Goal: Task Accomplishment & Management: Manage account settings

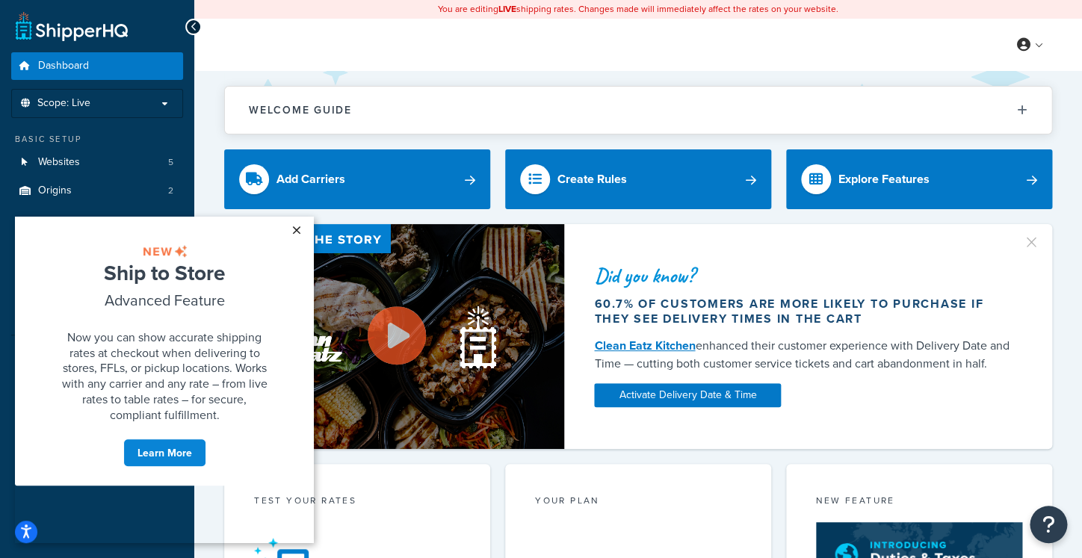
click at [303, 231] on link "×" at bounding box center [296, 230] width 26 height 27
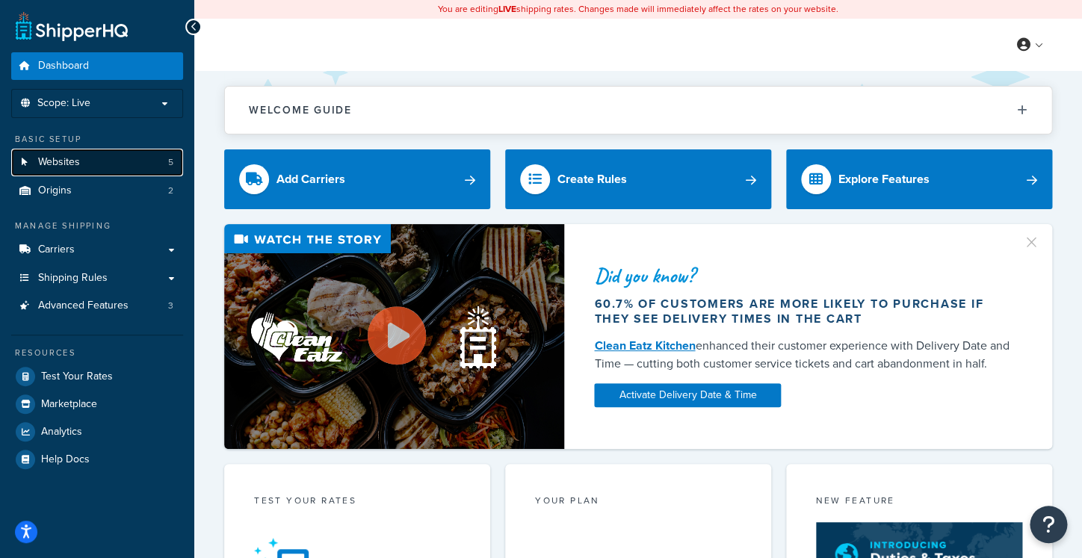
click at [91, 155] on link "Websites 5" at bounding box center [97, 163] width 172 height 28
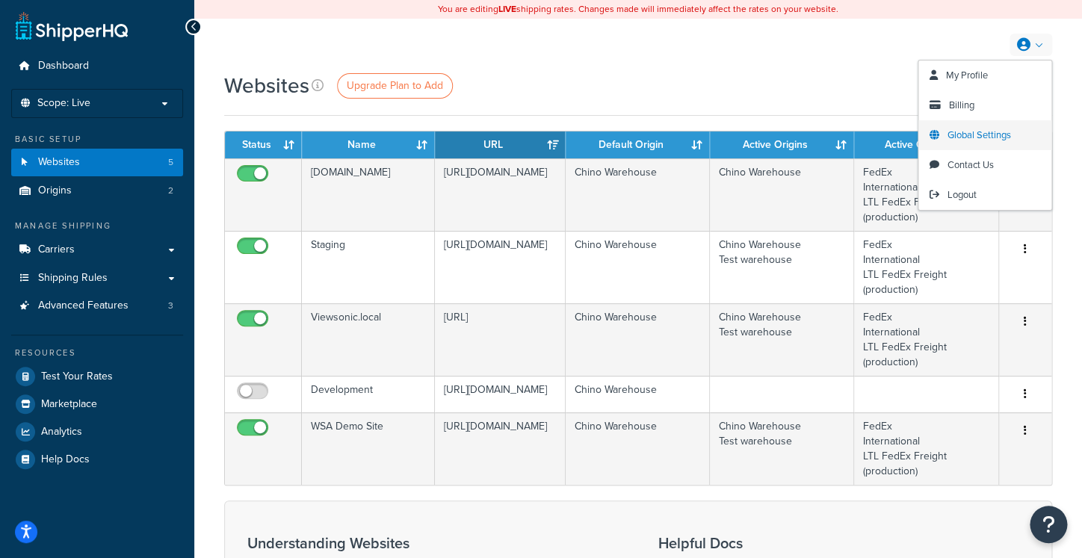
click at [977, 131] on span "Global Settings" at bounding box center [980, 135] width 64 height 14
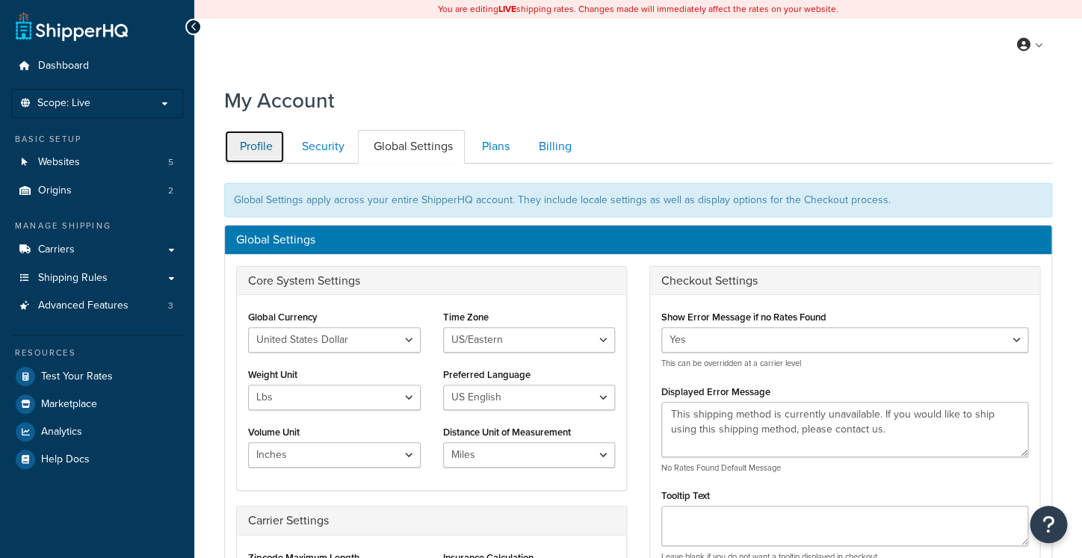
click at [278, 143] on link "Profile" at bounding box center [254, 147] width 61 height 34
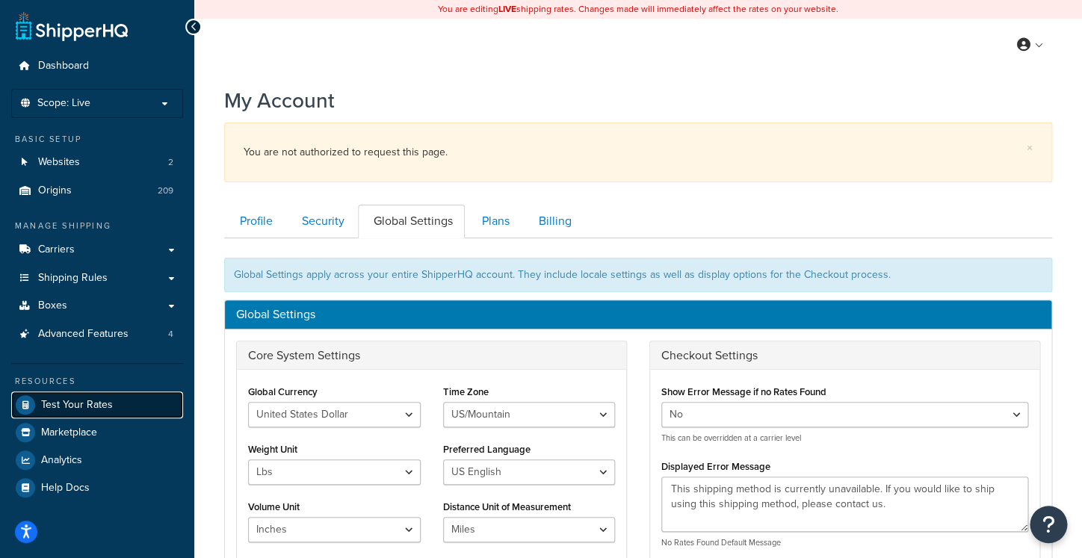
click at [84, 402] on span "Test Your Rates" at bounding box center [77, 405] width 72 height 13
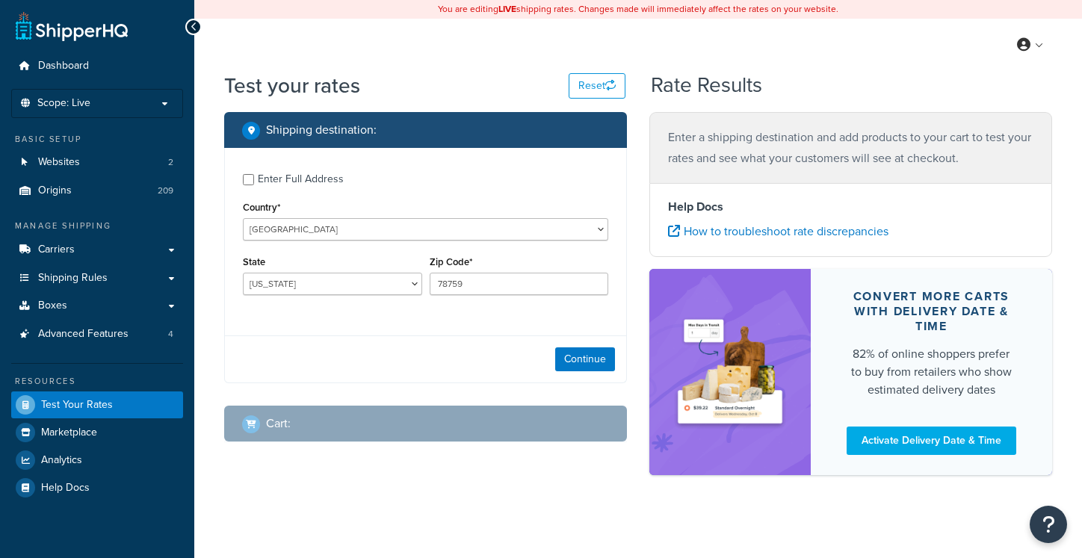
select select "[GEOGRAPHIC_DATA]"
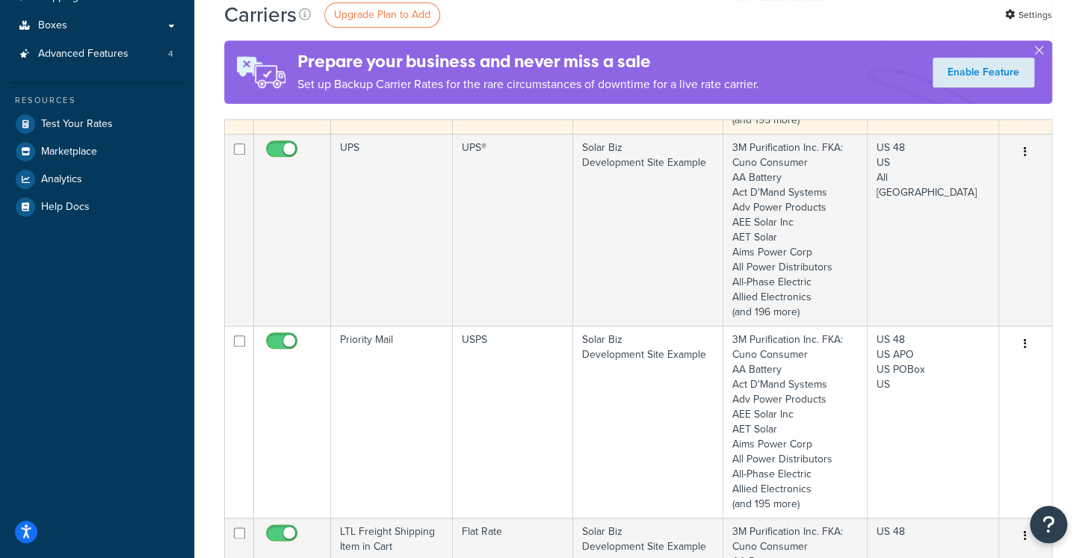
scroll to position [251, 0]
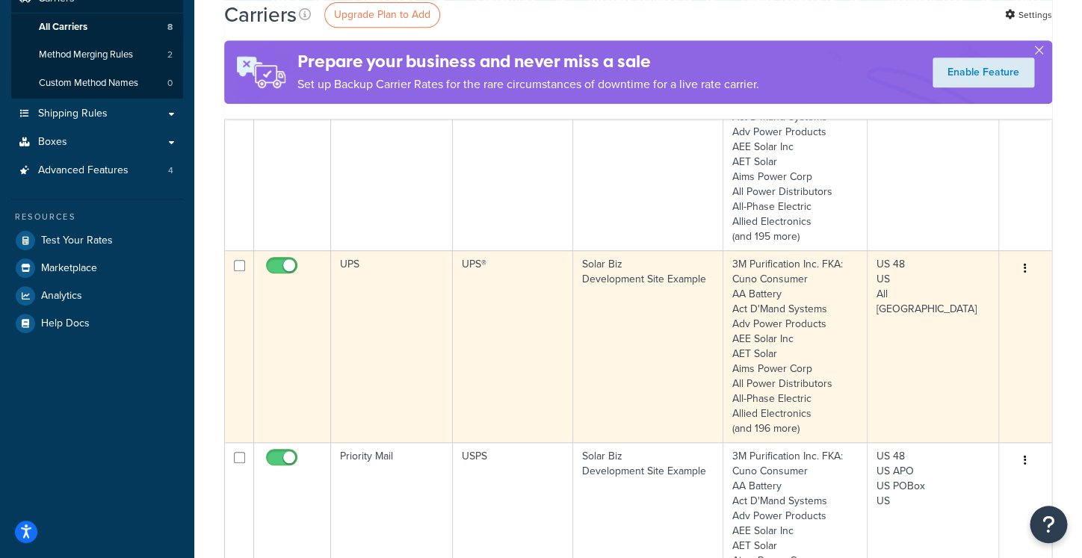
click at [416, 324] on td "UPS" at bounding box center [392, 346] width 122 height 192
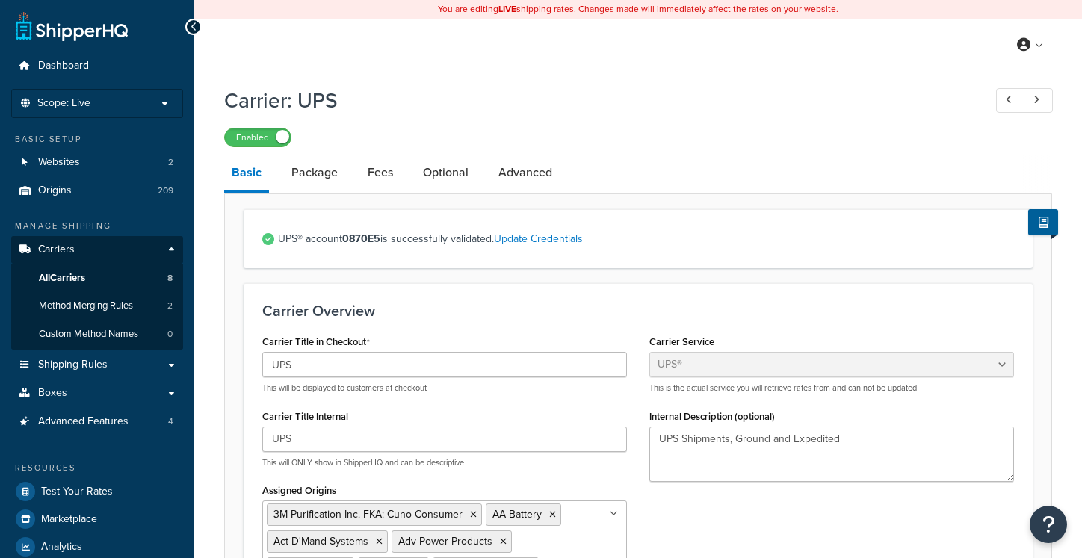
select select "ups"
click at [370, 170] on link "Fees" at bounding box center [380, 173] width 40 height 36
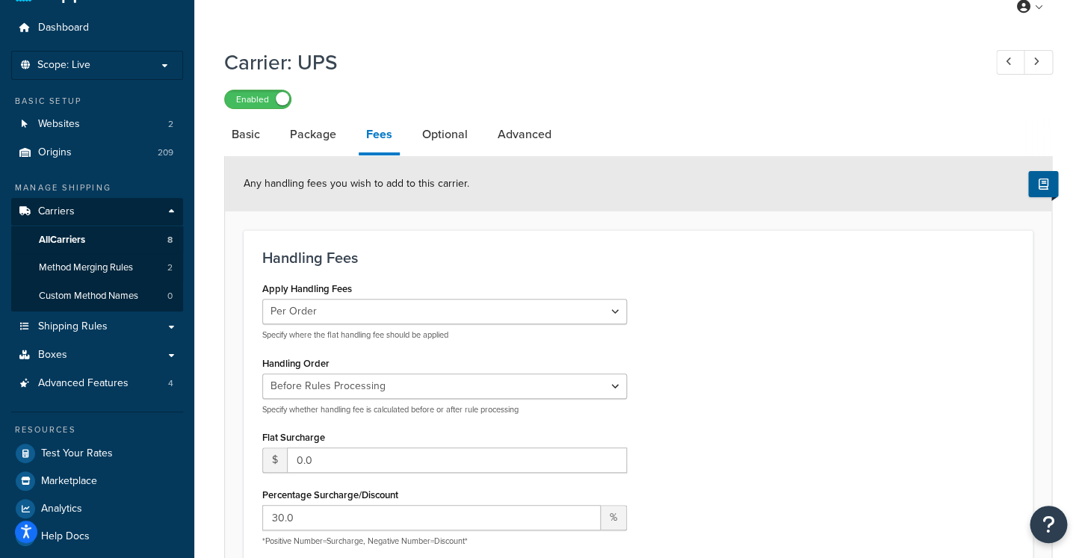
scroll to position [24, 0]
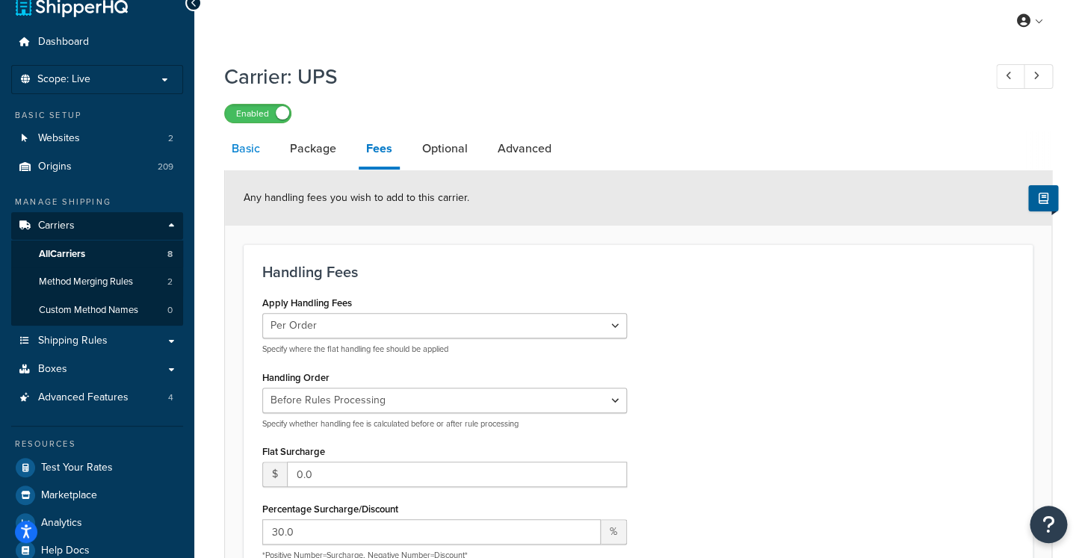
click at [235, 158] on link "Basic" at bounding box center [245, 149] width 43 height 36
select select "ups"
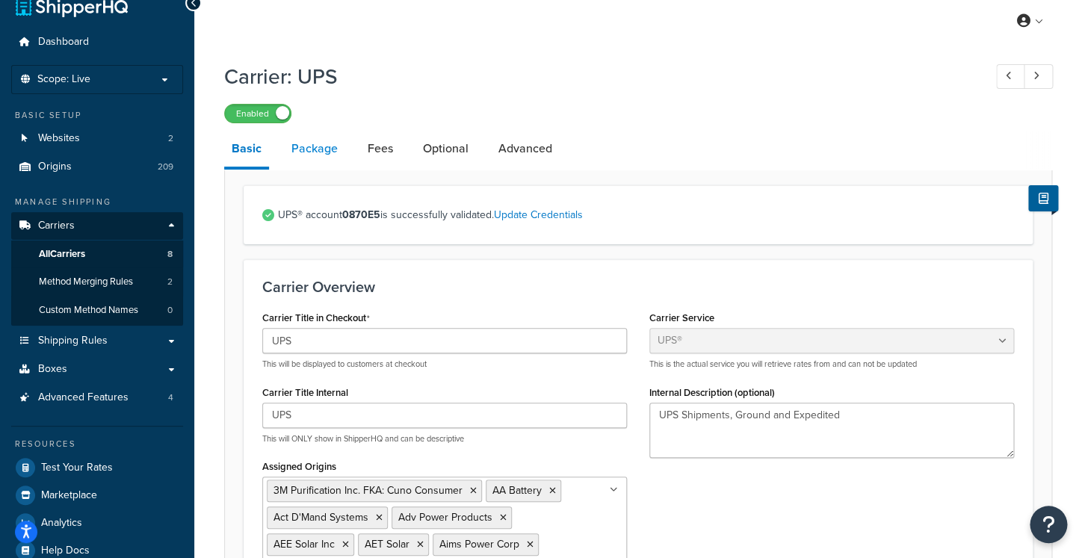
click at [295, 150] on link "Package" at bounding box center [314, 149] width 61 height 36
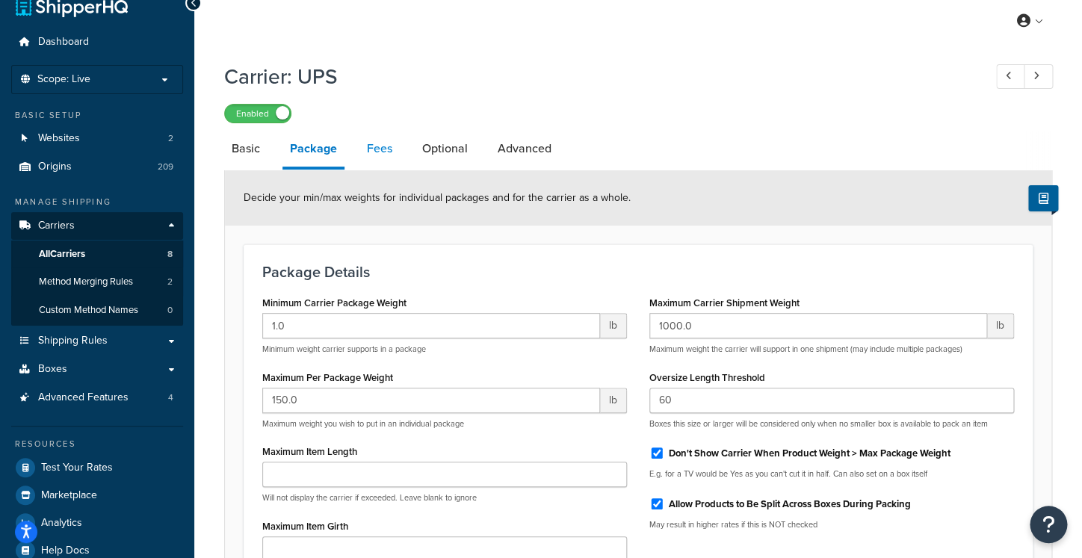
click at [380, 158] on link "Fees" at bounding box center [379, 149] width 40 height 36
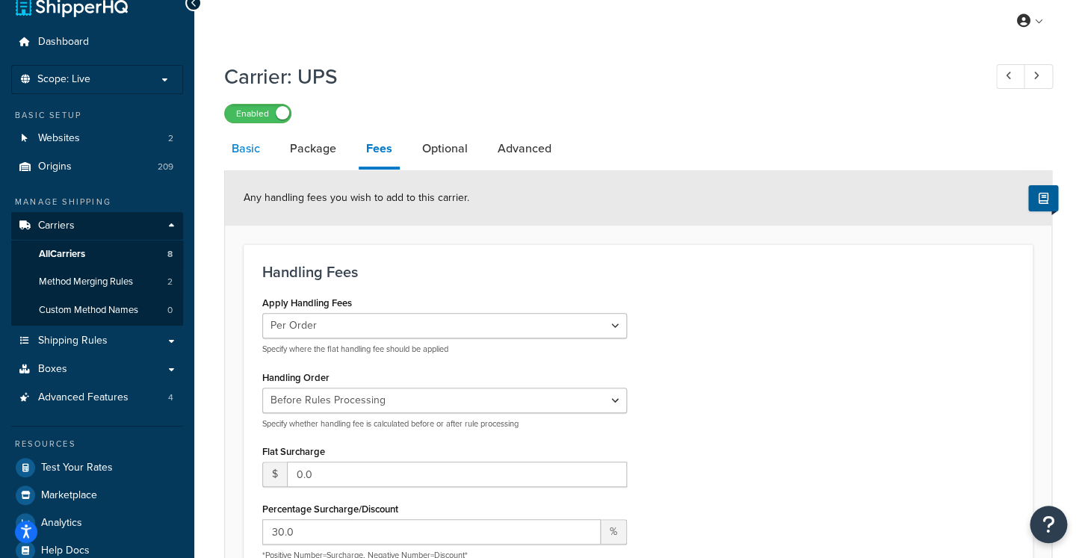
click at [259, 159] on link "Basic" at bounding box center [245, 149] width 43 height 36
select select "ups"
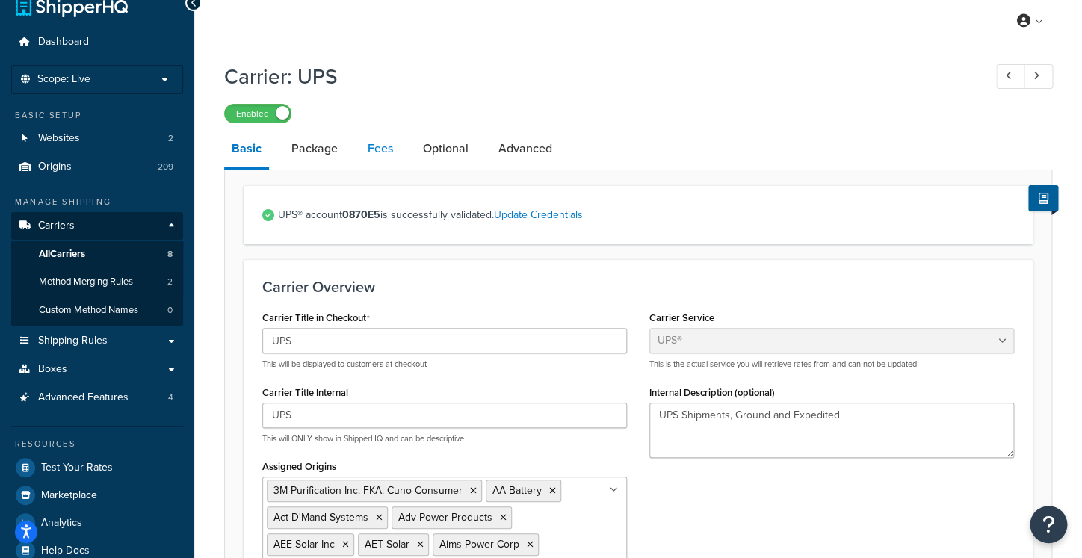
click at [385, 155] on link "Fees" at bounding box center [380, 149] width 40 height 36
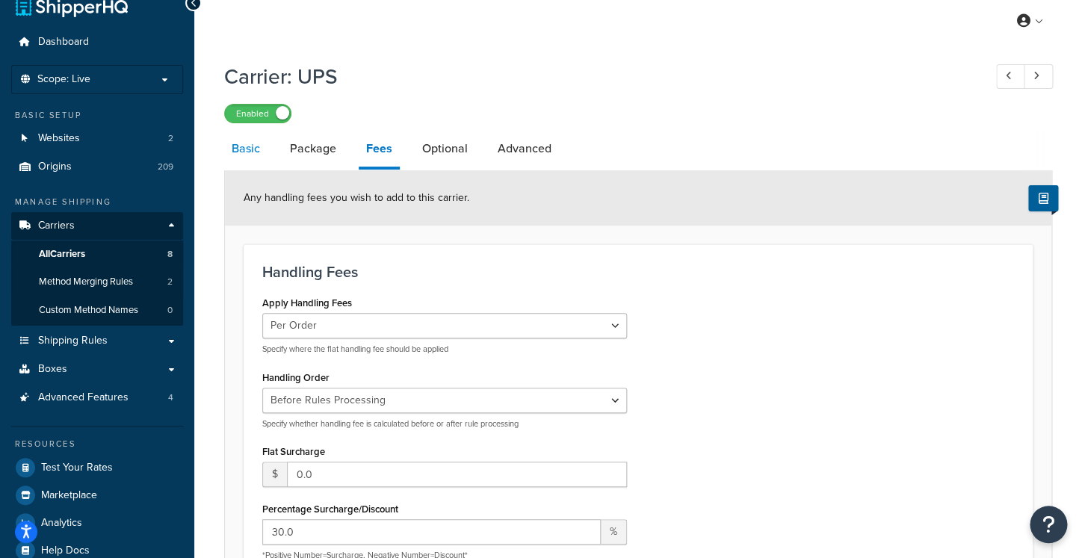
click at [235, 151] on link "Basic" at bounding box center [245, 149] width 43 height 36
select select "ups"
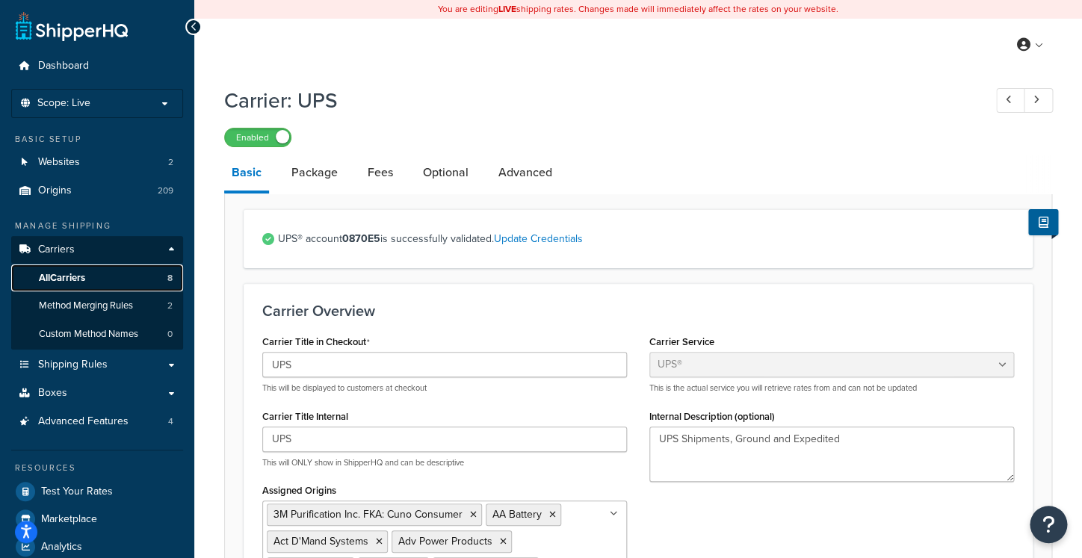
click at [148, 282] on link "All Carriers 8" at bounding box center [97, 279] width 172 height 28
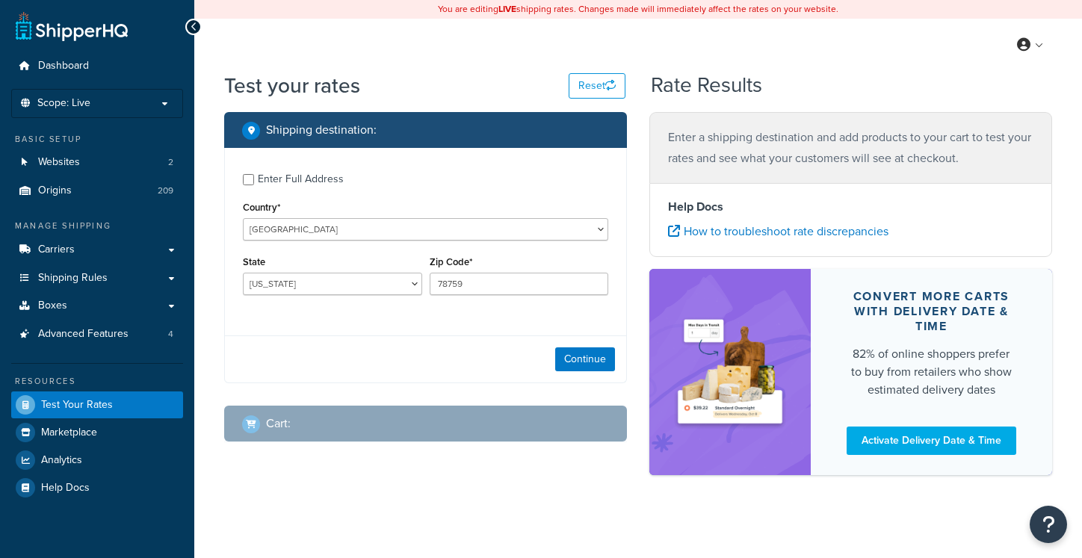
select select "TX"
click at [846, 13] on div "You are editing LIVE shipping rates. Changes made will immediately affect the r…" at bounding box center [638, 9] width 888 height 19
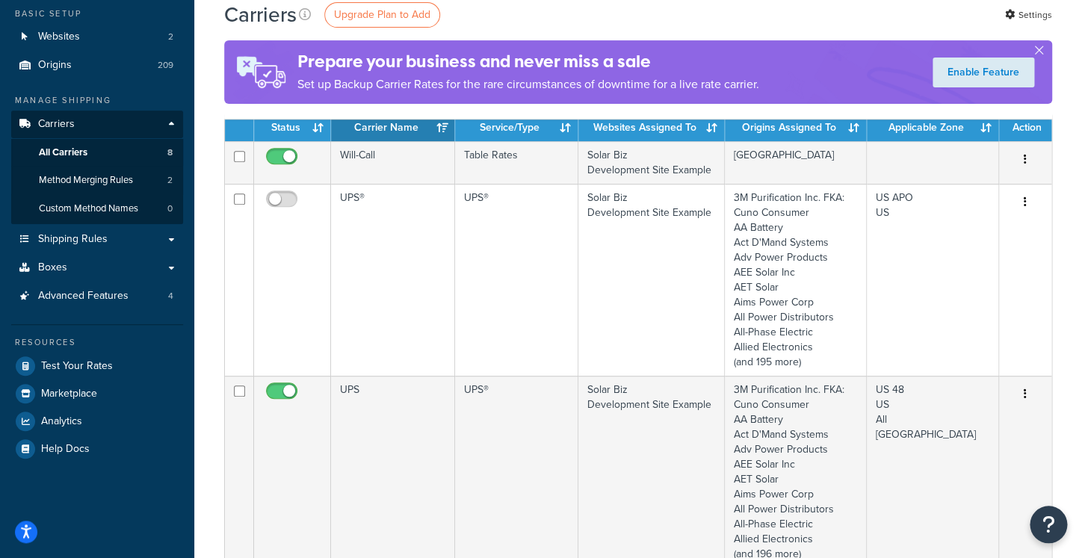
scroll to position [143, 0]
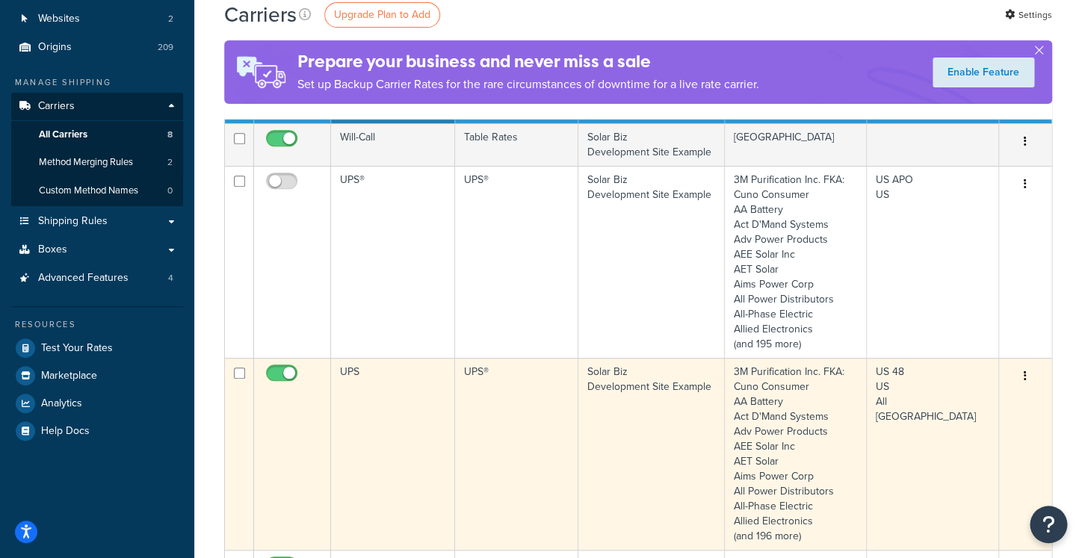
click at [410, 403] on td "UPS" at bounding box center [393, 454] width 124 height 192
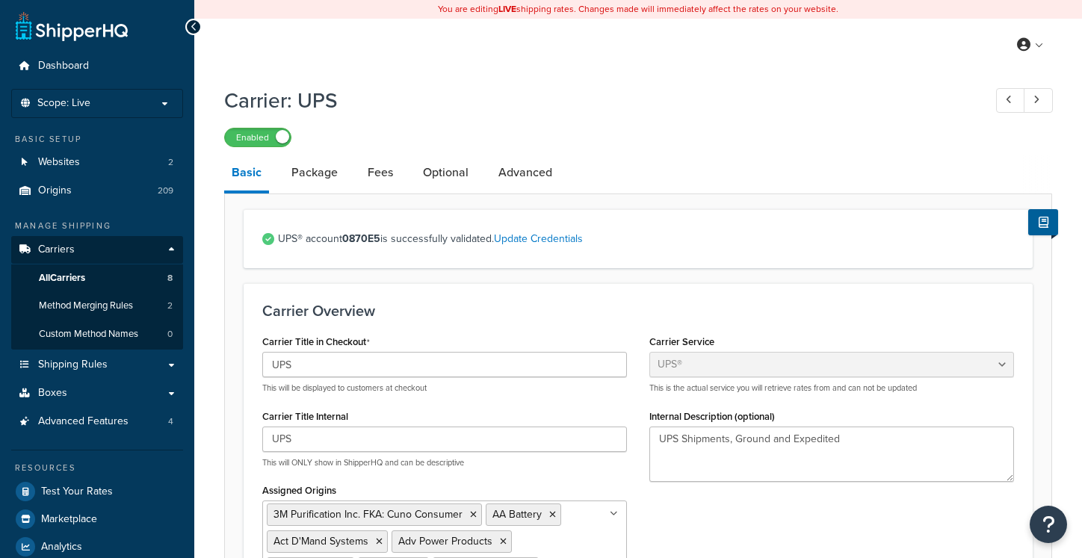
select select "ups"
